Goal: Information Seeking & Learning: Learn about a topic

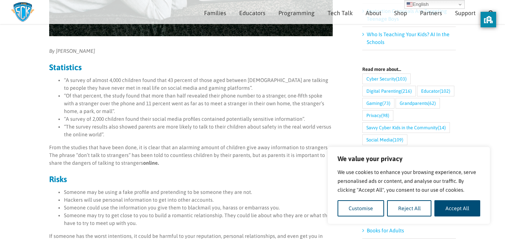
scroll to position [243, 0]
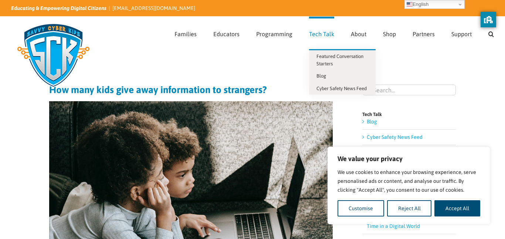
click at [323, 39] on link "Tech Talk" at bounding box center [321, 33] width 25 height 33
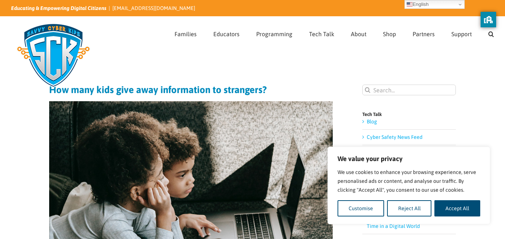
click at [405, 87] on input "Search for:" at bounding box center [408, 90] width 93 height 11
drag, startPoint x: 377, startPoint y: 90, endPoint x: 393, endPoint y: 84, distance: 17.2
click at [377, 90] on input "hw meny" at bounding box center [408, 90] width 93 height 11
type input "h"
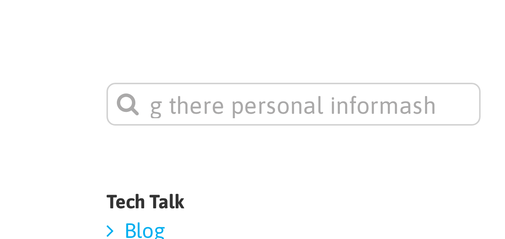
scroll to position [0, 50]
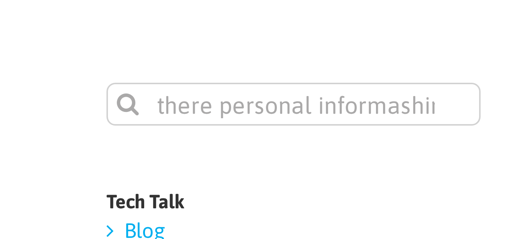
type input "why are kids giving there personal informashin"
click at [362, 85] on input "" at bounding box center [367, 90] width 11 height 11
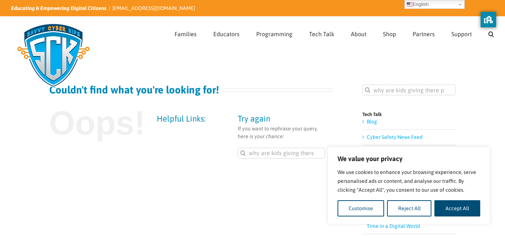
click at [443, 92] on input "why are kids giving there personal informashin" at bounding box center [408, 90] width 93 height 11
type input "why are kids giving there personal information"
click at [362, 85] on input "" at bounding box center [367, 90] width 11 height 11
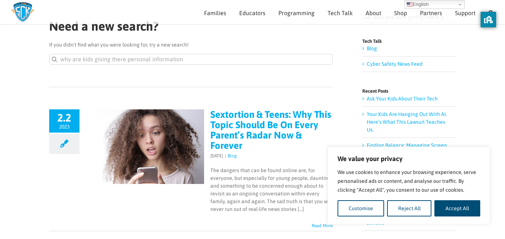
scroll to position [71, 0]
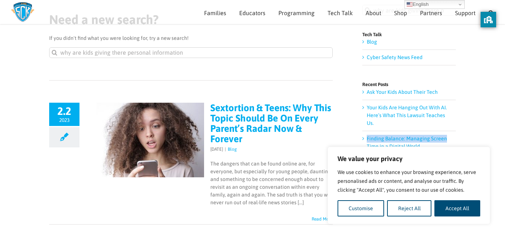
drag, startPoint x: 502, startPoint y: 124, endPoint x: 504, endPoint y: 120, distance: 4.1
click at [504, 120] on html "We value your privacy We use cookies to enhance your browsing experience, serve…" at bounding box center [252, 48] width 505 height 239
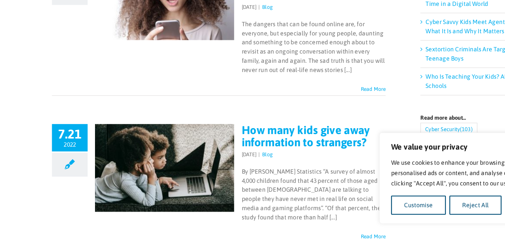
scroll to position [187, 0]
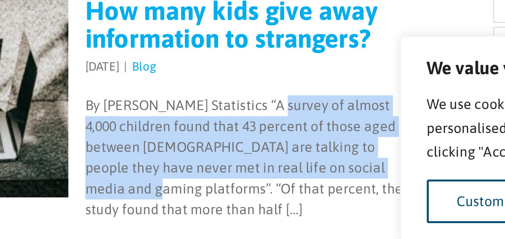
drag, startPoint x: 278, startPoint y: 173, endPoint x: 327, endPoint y: 192, distance: 52.4
click at [326, 193] on p "By Madison Forster Statistics “A survey of almost 4,000 children found that 43 …" at bounding box center [271, 192] width 122 height 47
copy p "A survey of almost 4,000 children found that 43 percent of those aged between 8…"
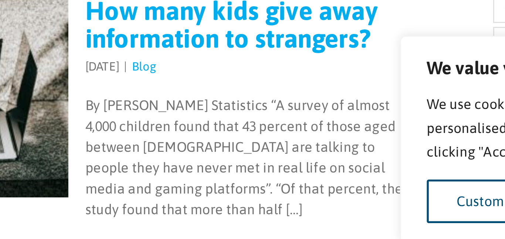
click at [253, 159] on p "Guest Blogger 2021-08-17T15:08:38-04:00 July 21, 2022 | Blog |" at bounding box center [271, 158] width 122 height 7
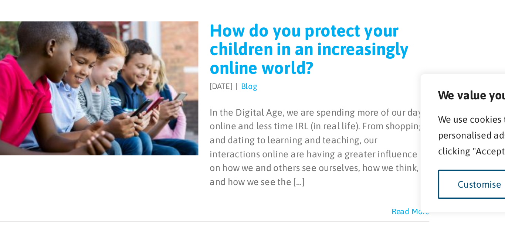
scroll to position [720, 0]
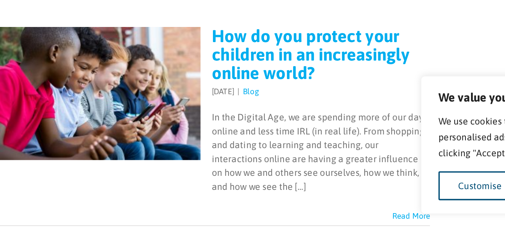
click at [320, 226] on link "Read More" at bounding box center [321, 225] width 21 height 5
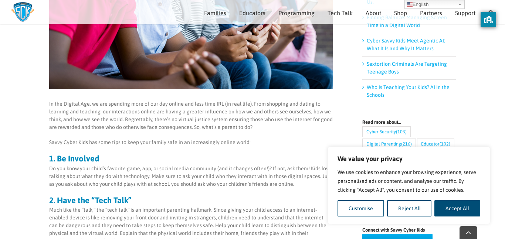
scroll to position [195, 0]
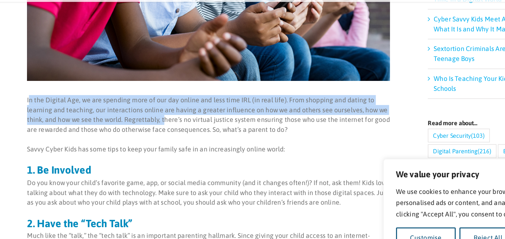
drag, startPoint x: 50, startPoint y: 101, endPoint x: 156, endPoint y: 115, distance: 107.3
click at [156, 115] on p "In the Digital Age, we are spending more of our day online and less time IRL (i…" at bounding box center [190, 112] width 283 height 31
drag, startPoint x: 122, startPoint y: 116, endPoint x: 50, endPoint y: 99, distance: 73.7
click at [50, 99] on p "In the Digital Age, we are spending more of our day online and less time IRL (i…" at bounding box center [190, 112] width 283 height 31
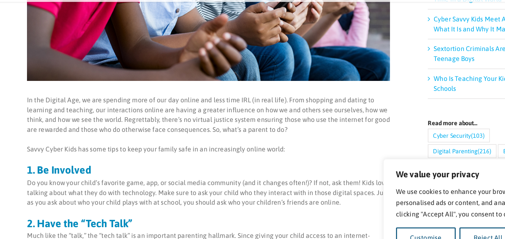
click at [50, 100] on p "In the Digital Age, we are spending more of our day online and less time IRL (i…" at bounding box center [190, 112] width 283 height 31
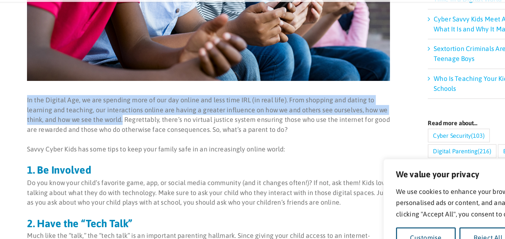
drag, startPoint x: 123, startPoint y: 117, endPoint x: 48, endPoint y: 100, distance: 77.5
copy p "In the Digital Age, we are spending more of our day online and less time IRL (i…"
